Goal: Task Accomplishment & Management: Use online tool/utility

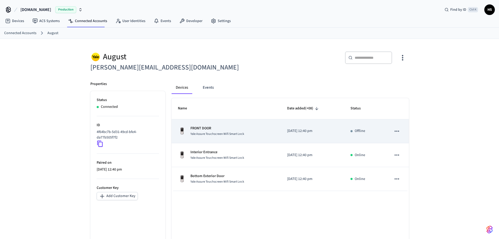
click at [235, 136] on span "Yale Assure Touchscreen Wifi Smart Lock" at bounding box center [218, 134] width 54 height 4
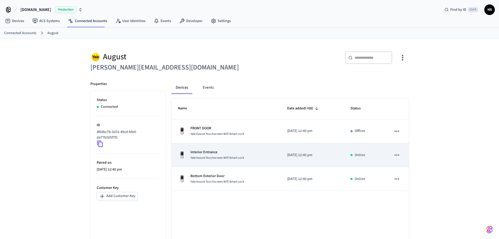
click at [257, 153] on div "Interior Entrance Yale Assure Touchscreen Wifi Smart Lock" at bounding box center [226, 154] width 97 height 11
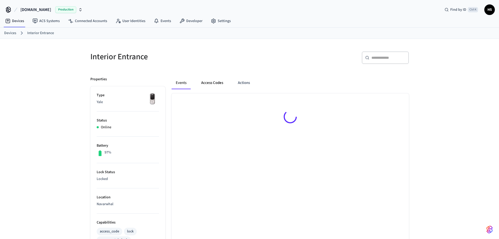
click at [212, 83] on button "Access Codes" at bounding box center [212, 83] width 30 height 13
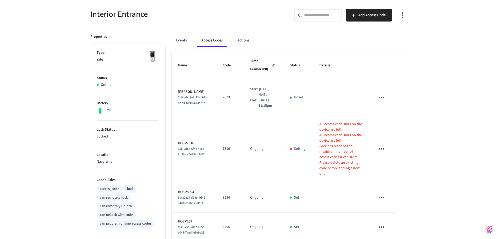
scroll to position [40, 0]
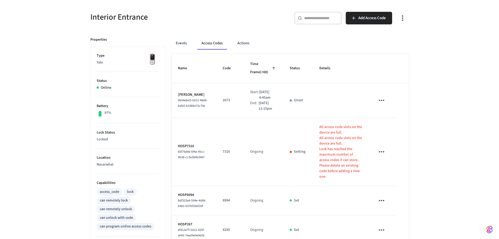
click at [403, 22] on icon "button" at bounding box center [403, 18] width 8 height 8
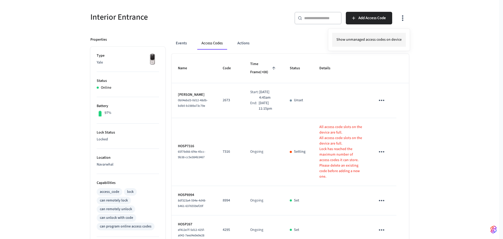
click at [386, 44] on li "Show unmanaged access codes on device" at bounding box center [369, 40] width 74 height 14
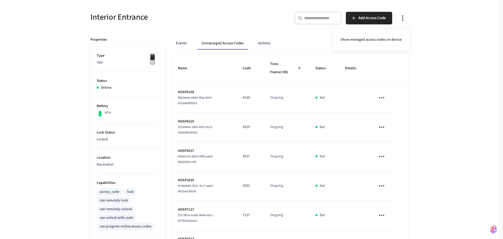
click at [291, 144] on div at bounding box center [251, 119] width 503 height 239
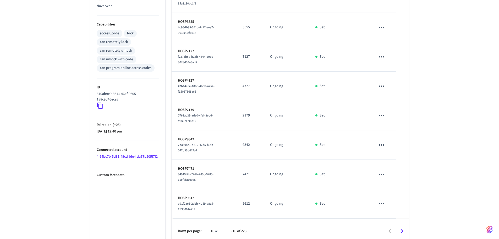
scroll to position [203, 0]
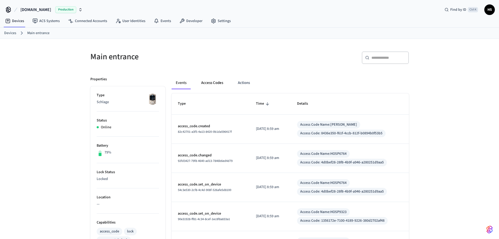
click at [213, 86] on button "Access Codes" at bounding box center [212, 83] width 30 height 13
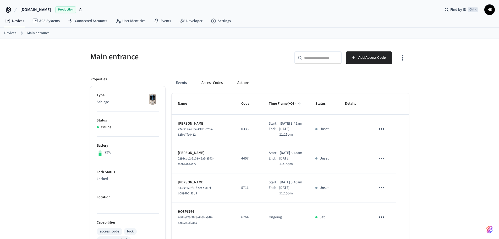
click at [241, 85] on button "Actions" at bounding box center [243, 83] width 20 height 13
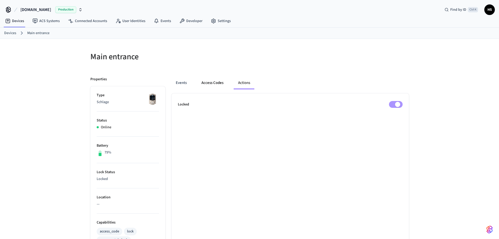
click at [214, 85] on button "Access Codes" at bounding box center [212, 83] width 30 height 13
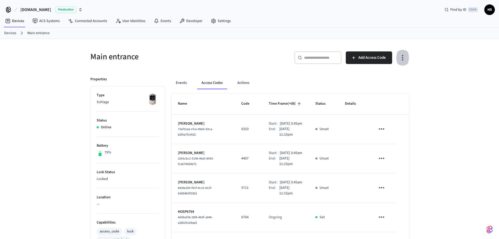
click at [405, 55] on icon "button" at bounding box center [403, 57] width 8 height 8
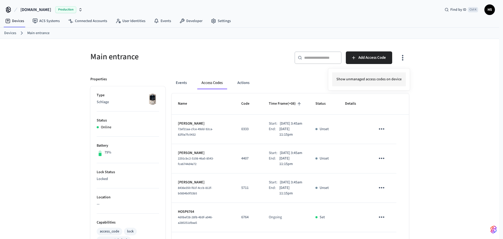
click at [400, 84] on li "Show unmanaged access codes on device" at bounding box center [369, 79] width 74 height 14
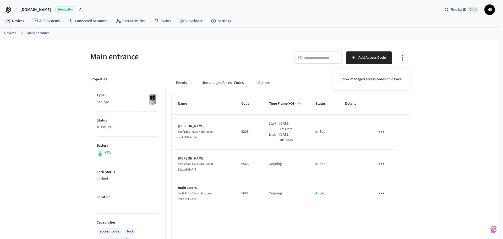
click at [283, 68] on div at bounding box center [251, 119] width 503 height 239
